Goal: Task Accomplishment & Management: Manage account settings

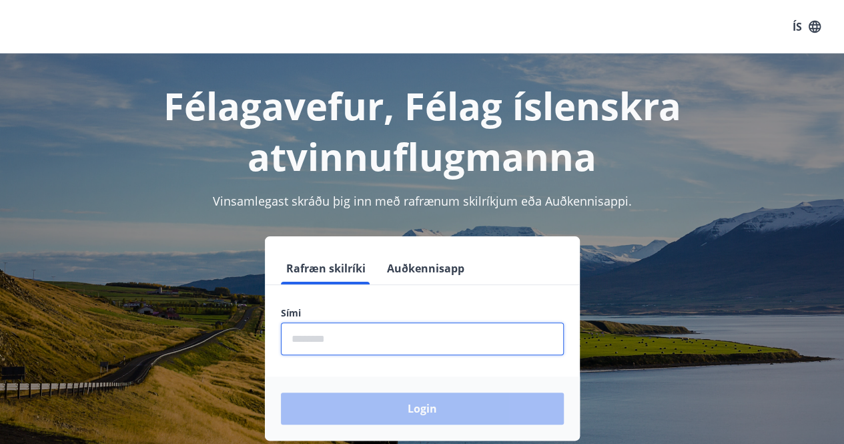
click at [316, 332] on input "phone" at bounding box center [422, 338] width 283 height 33
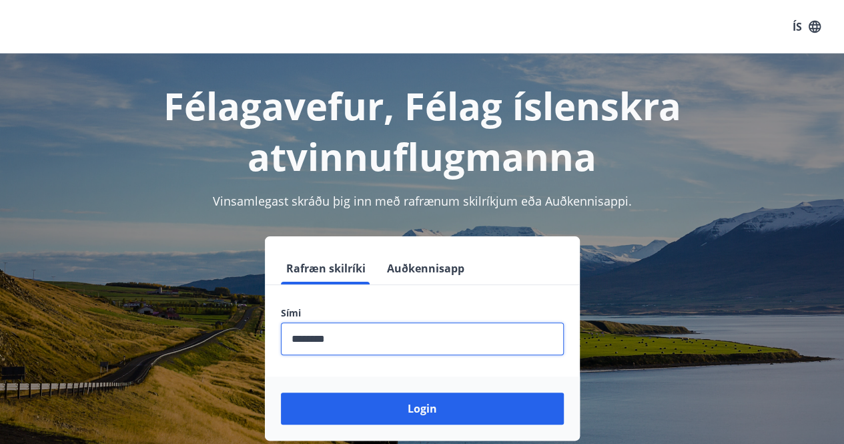
click at [281, 392] on button "Login" at bounding box center [422, 408] width 283 height 32
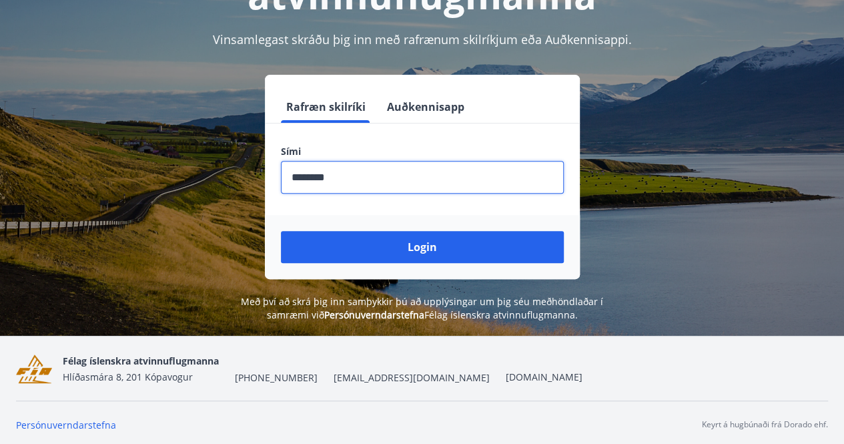
scroll to position [165, 0]
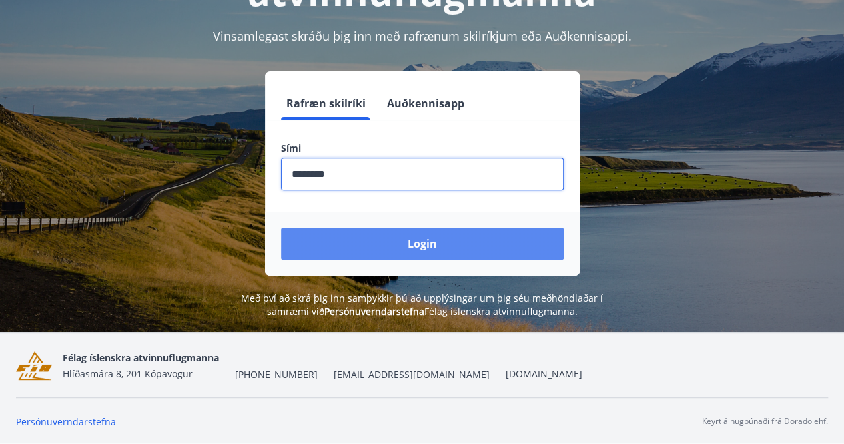
click at [435, 237] on button "Login" at bounding box center [422, 243] width 283 height 32
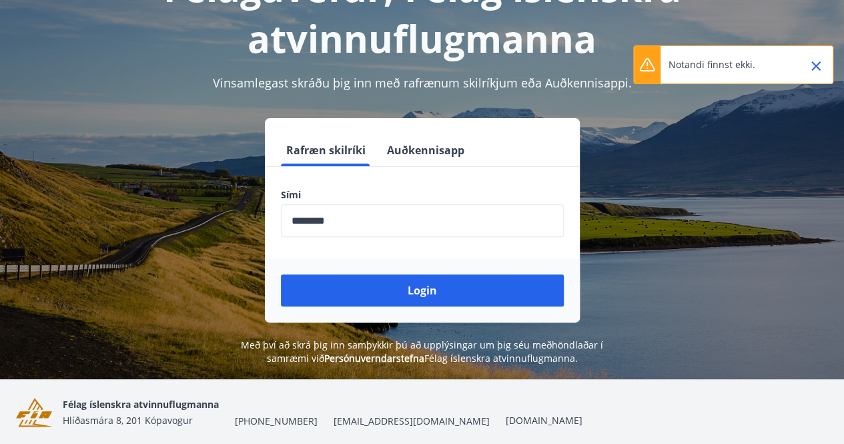
scroll to position [98, 0]
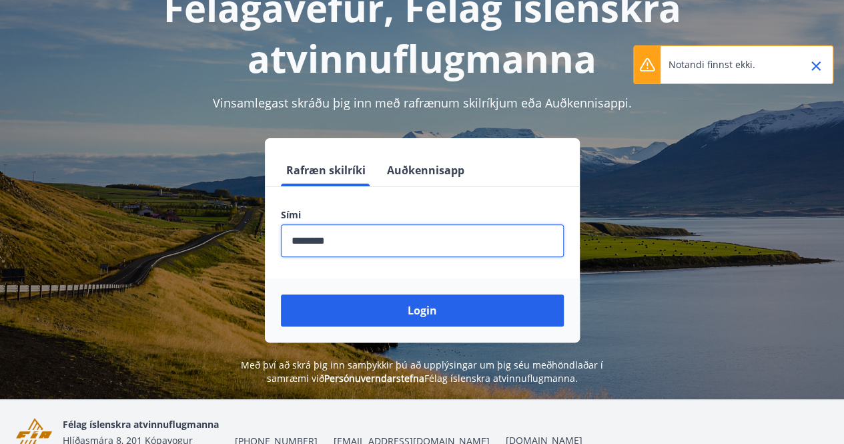
drag, startPoint x: 372, startPoint y: 230, endPoint x: 126, endPoint y: 237, distance: 246.2
click at [126, 237] on div "Rafræn skilríki Auðkennisapp Sími ​ Login" at bounding box center [422, 240] width 812 height 204
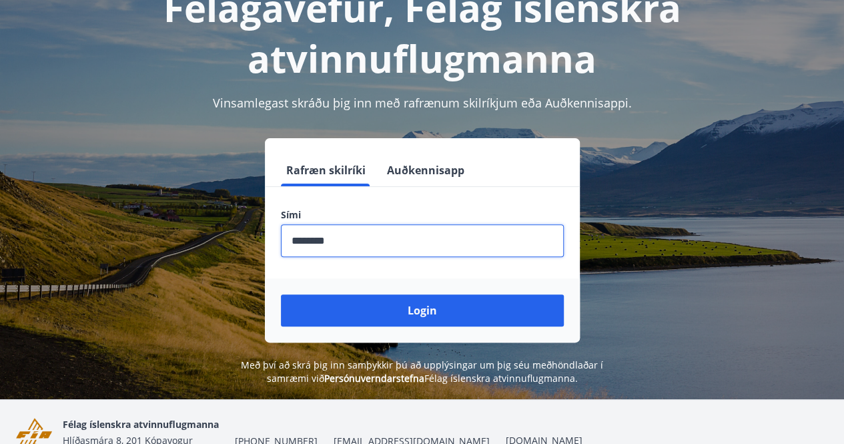
type input "********"
click at [281, 294] on button "Login" at bounding box center [422, 310] width 283 height 32
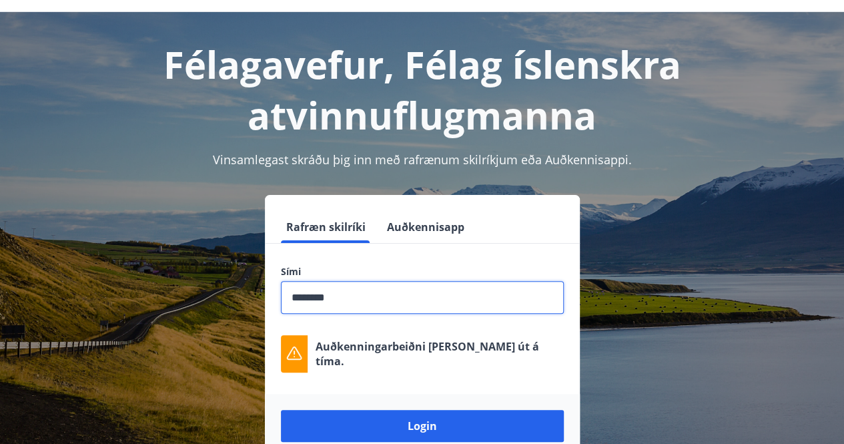
scroll to position [0, 0]
